Goal: Transaction & Acquisition: Purchase product/service

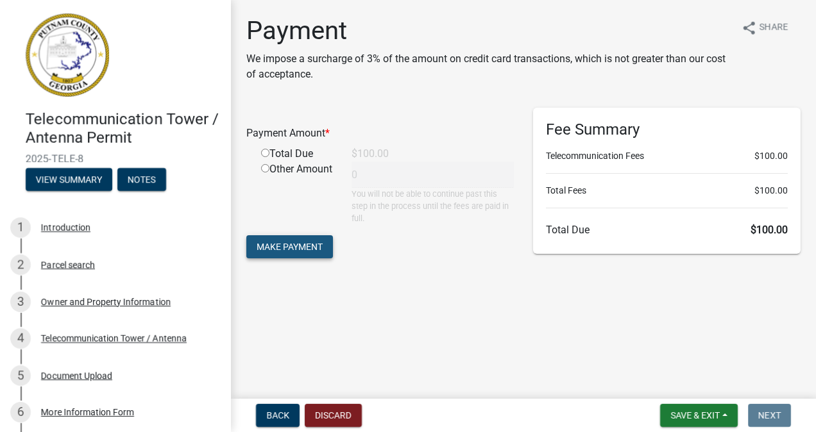
click at [277, 247] on span "Make Payment" at bounding box center [290, 246] width 66 height 10
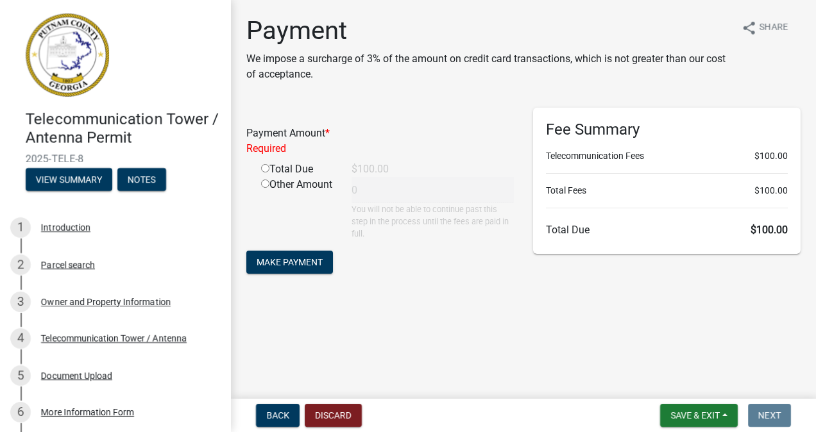
click at [266, 166] on input "radio" at bounding box center [265, 168] width 8 height 8
radio input "true"
type input "100"
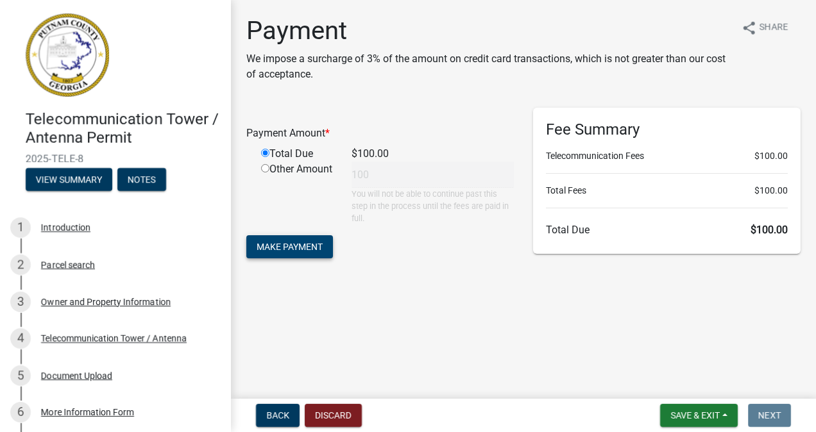
click at [278, 248] on span "Make Payment" at bounding box center [290, 246] width 66 height 10
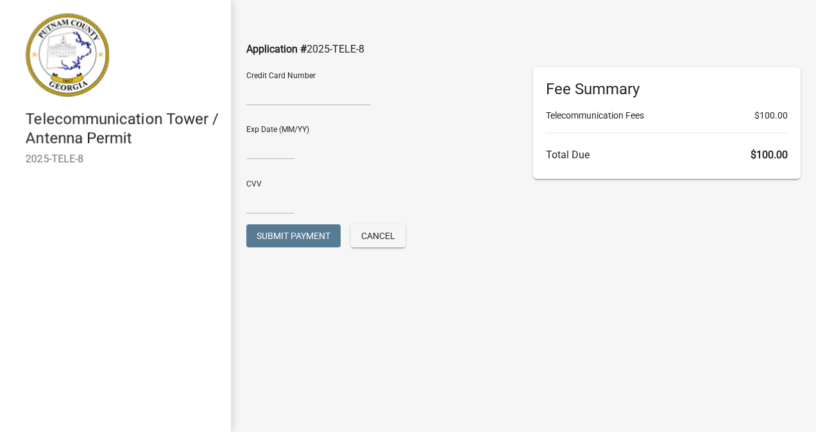
click at [263, 101] on div at bounding box center [308, 95] width 124 height 21
click at [267, 141] on input "text" at bounding box center [270, 146] width 48 height 26
type input "06/27"
click at [258, 210] on input "text" at bounding box center [270, 201] width 48 height 26
type input "065"
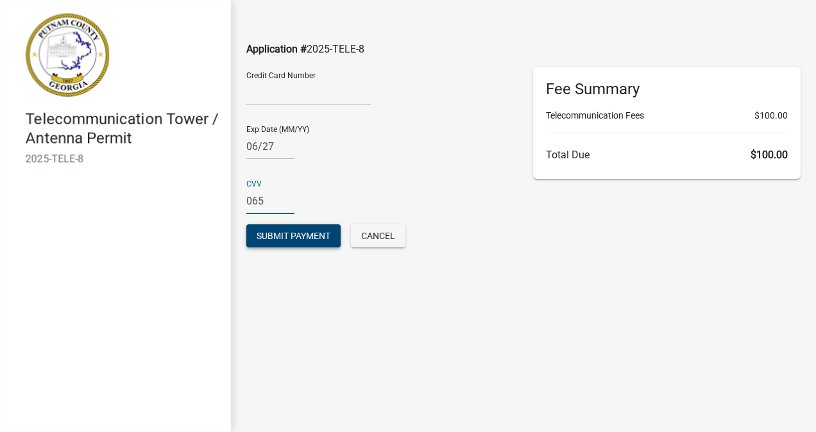
click at [283, 236] on span "Submit Payment" at bounding box center [294, 236] width 74 height 10
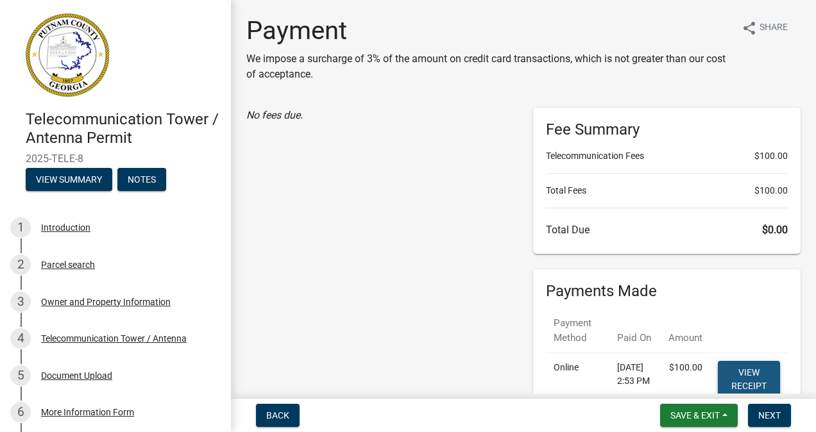
click at [736, 369] on link "View receipt" at bounding box center [749, 379] width 62 height 37
